Goal: Find contact information

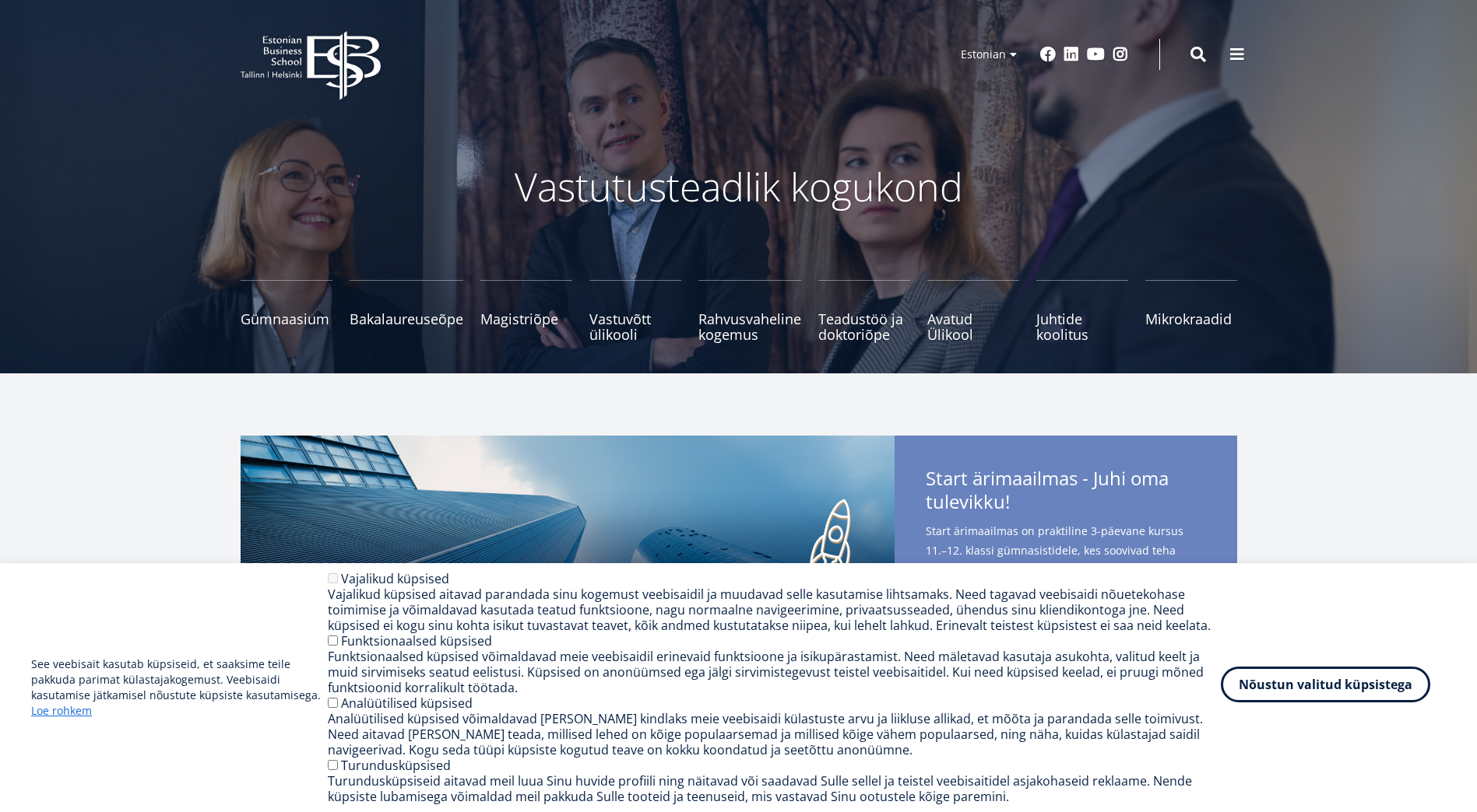
click at [1329, 688] on button "Nõustun valitud küpsistega" at bounding box center [1325, 684] width 209 height 35
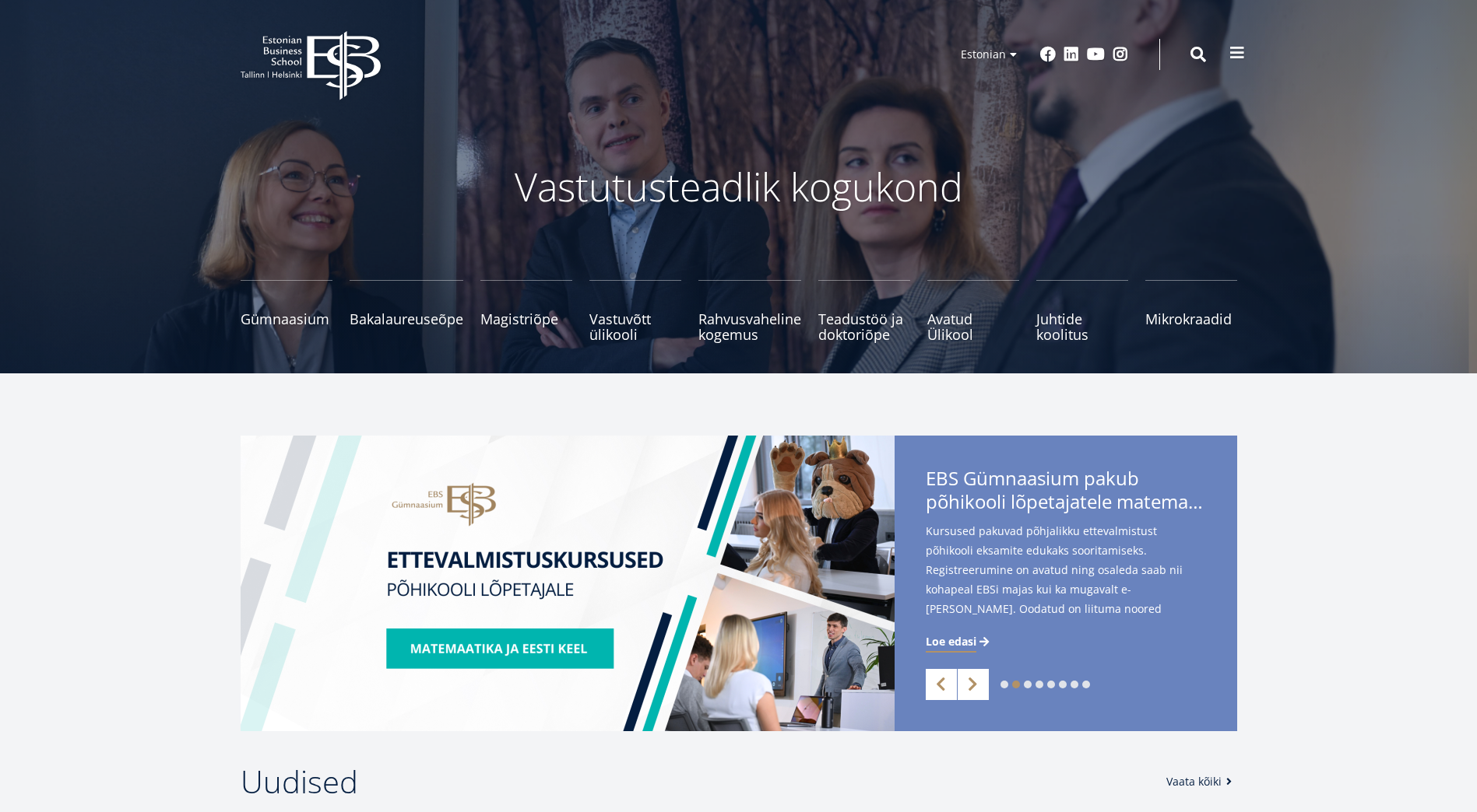
click at [1242, 49] on span at bounding box center [1237, 53] width 16 height 16
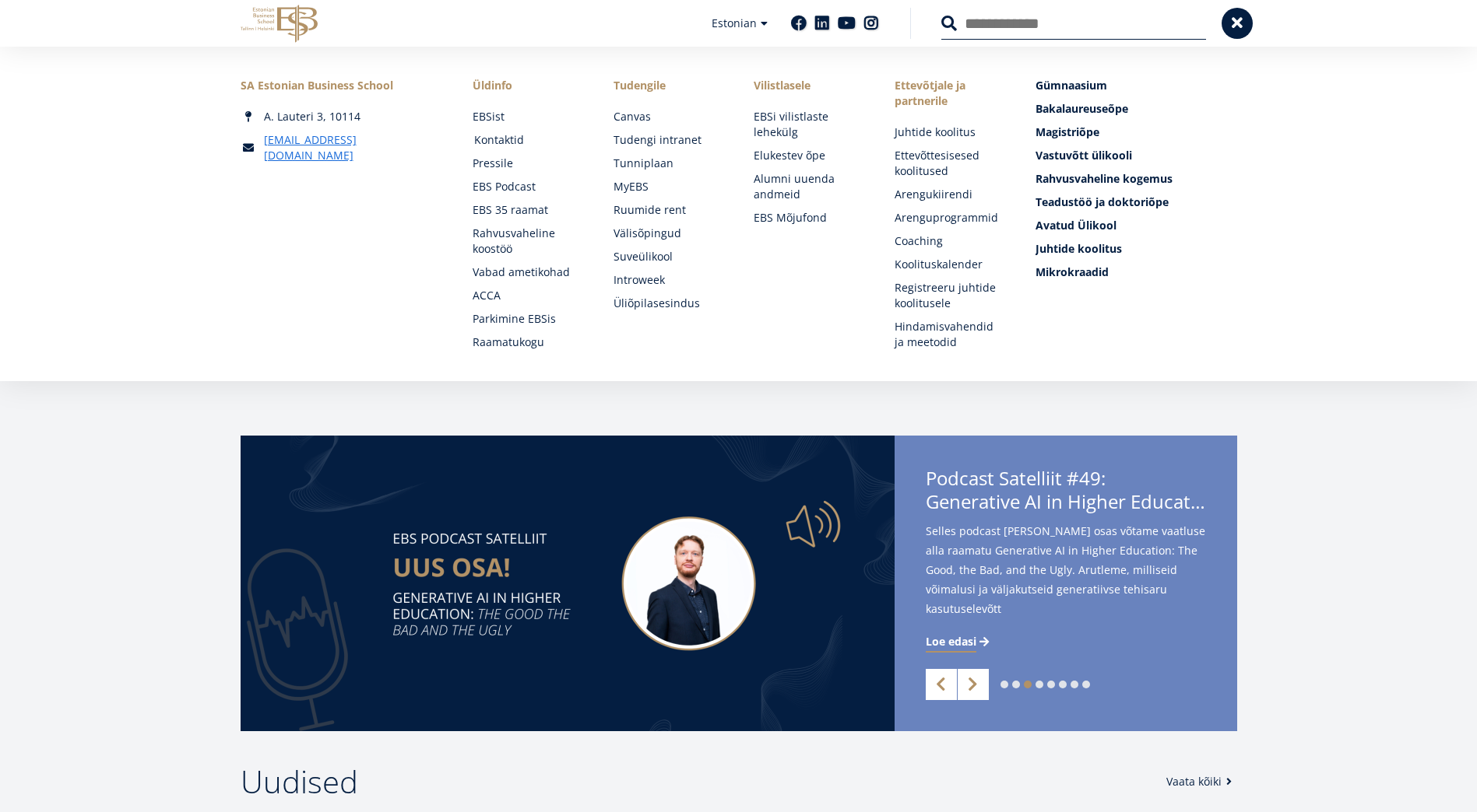
click at [488, 140] on link "Kontaktid" at bounding box center [529, 141] width 110 height 16
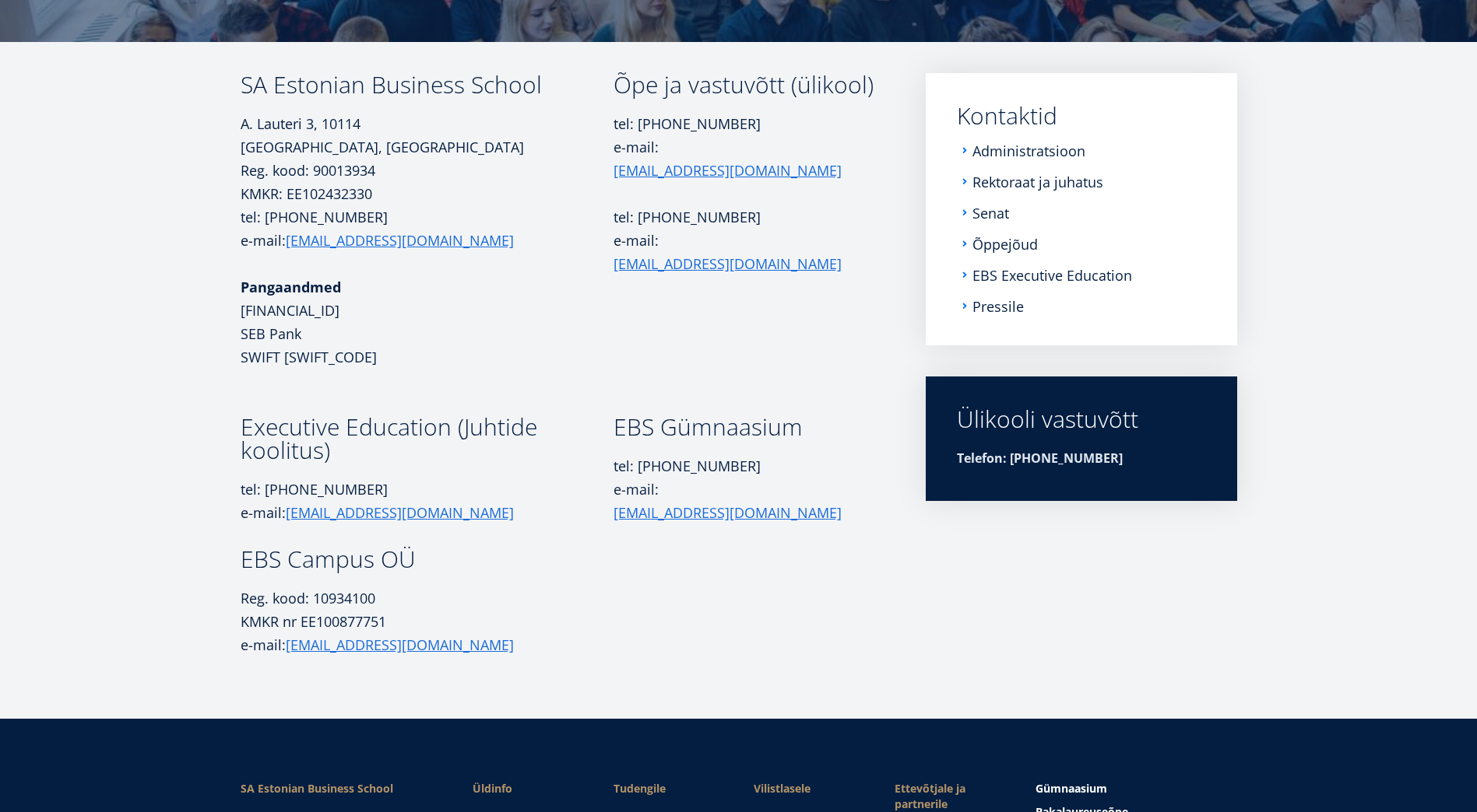
scroll to position [233, 0]
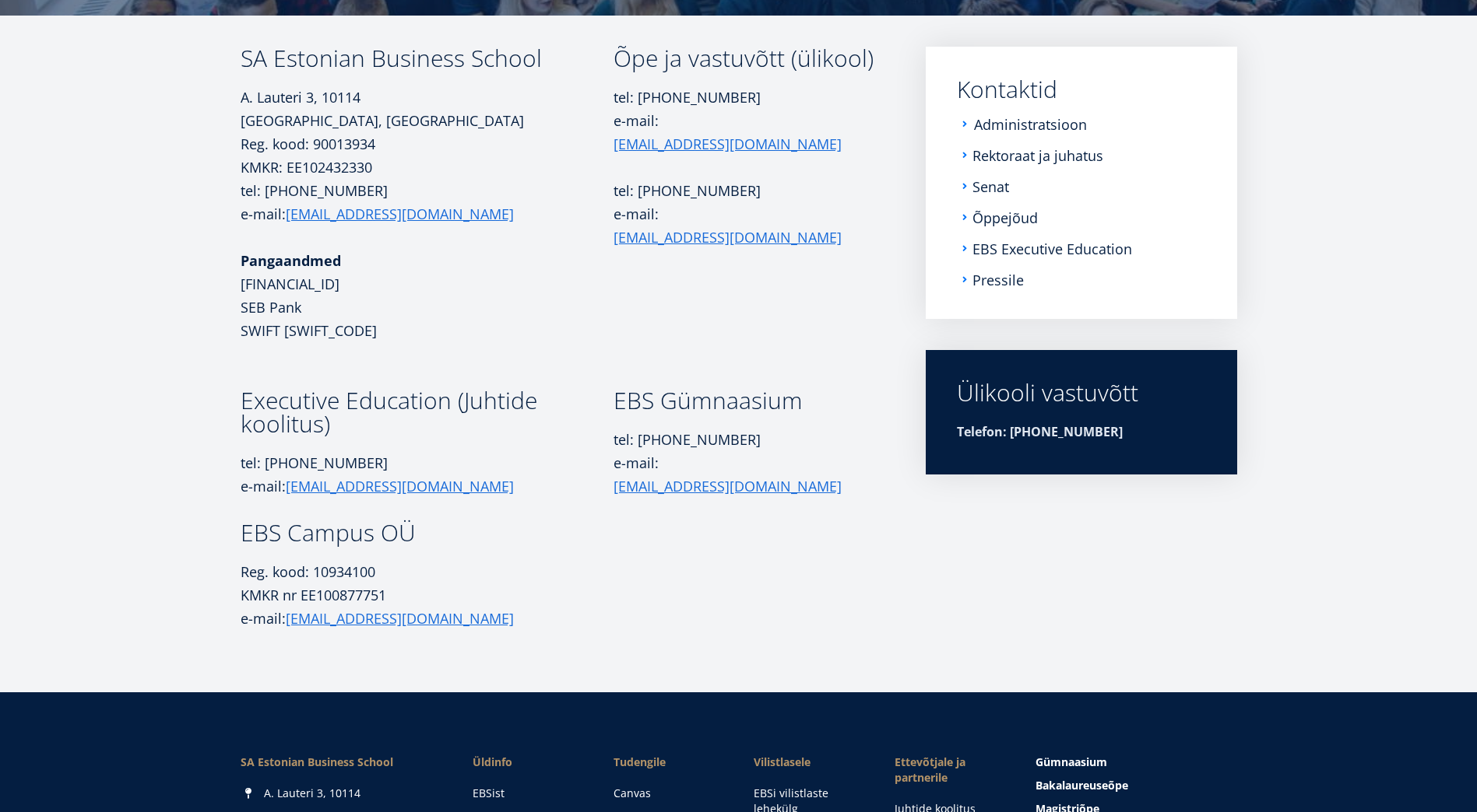
click at [1005, 125] on link "Administratsioon" at bounding box center [1030, 125] width 113 height 16
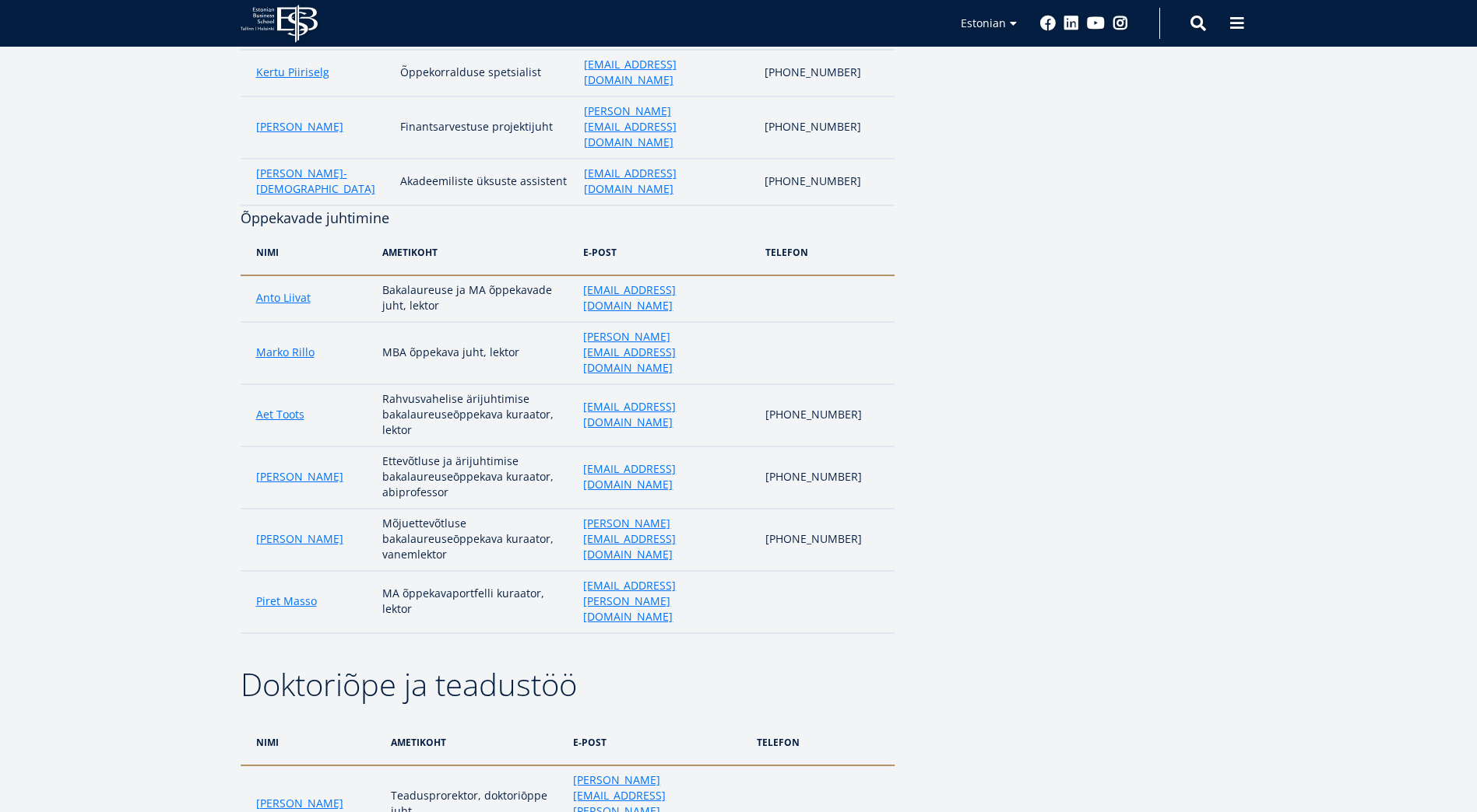
scroll to position [1323, 0]
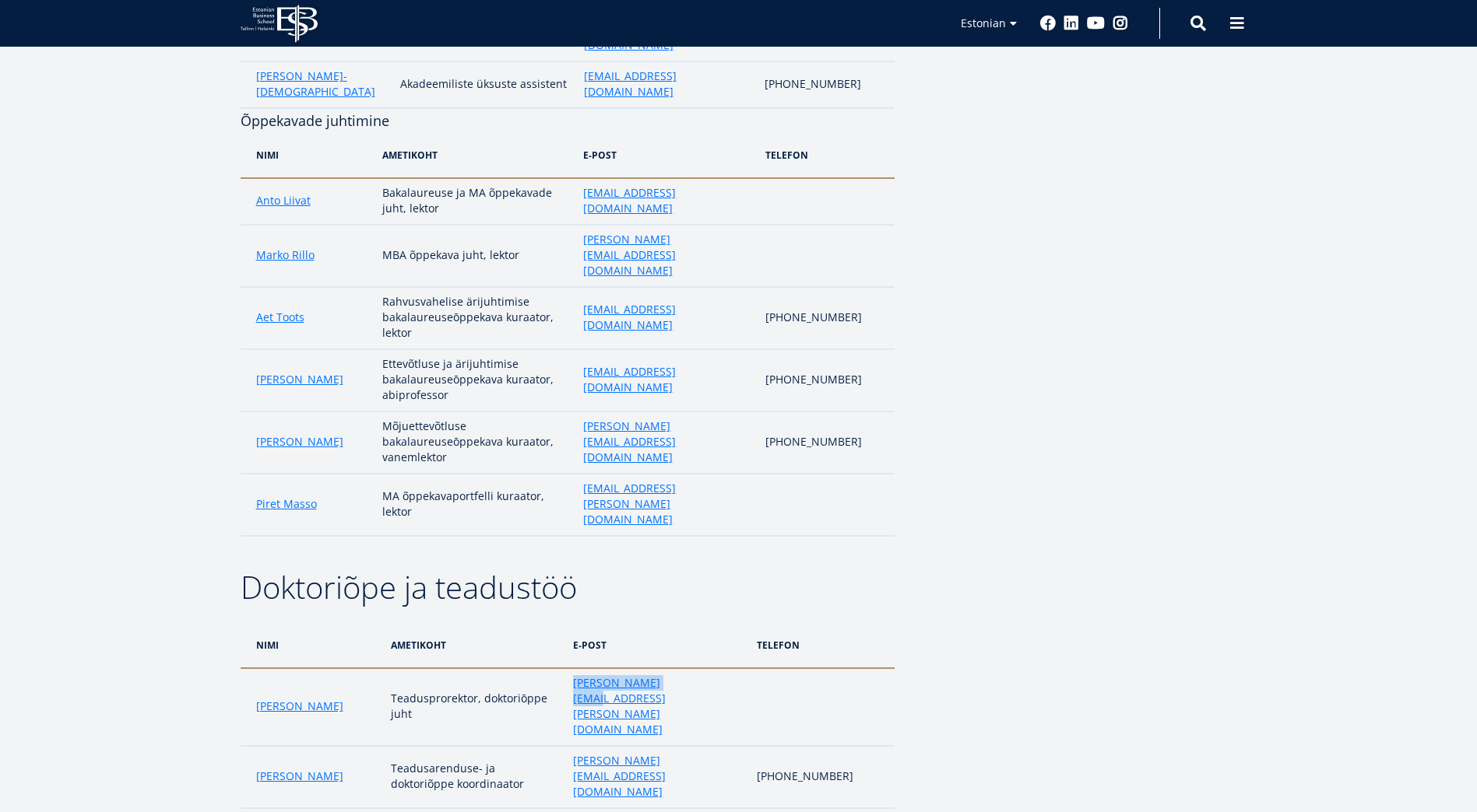
drag, startPoint x: 566, startPoint y: 260, endPoint x: 685, endPoint y: 263, distance: 119.0
click at [685, 668] on td "karmo.kroos@ebs.ee" at bounding box center [657, 707] width 184 height 78
drag, startPoint x: 685, startPoint y: 263, endPoint x: 666, endPoint y: 262, distance: 19.0
copy link "karmo.kroos@ebs.ee"
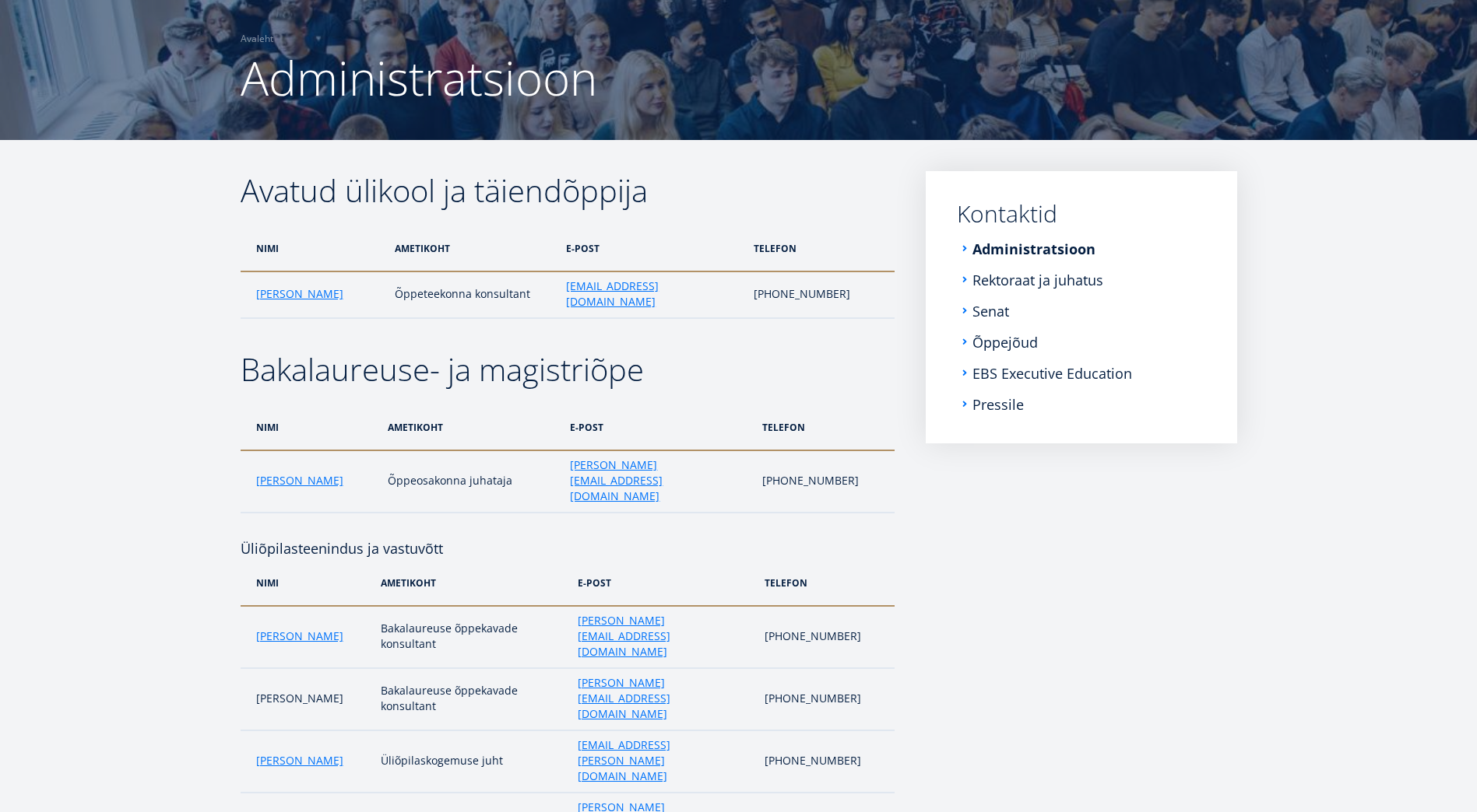
scroll to position [0, 0]
